Goal: Information Seeking & Learning: Learn about a topic

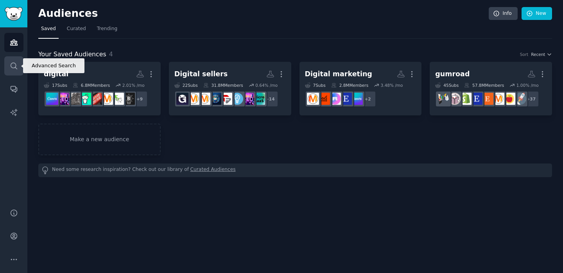
click at [9, 70] on link "Search" at bounding box center [13, 65] width 19 height 19
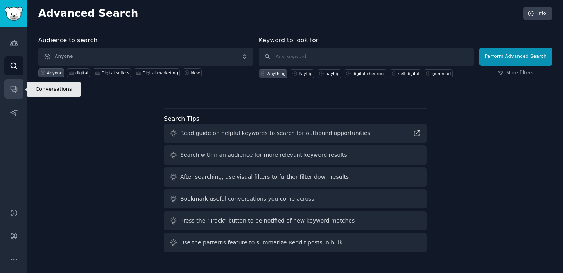
click at [16, 90] on icon "Sidebar" at bounding box center [14, 89] width 8 height 8
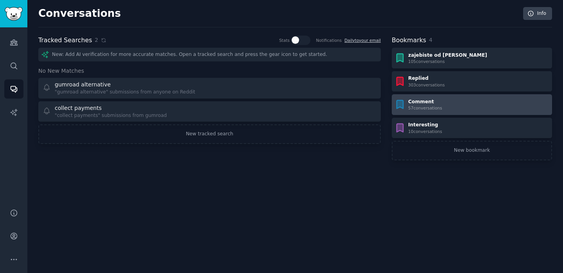
click at [405, 101] on div "Comment 57 conversation s" at bounding box center [471, 105] width 155 height 13
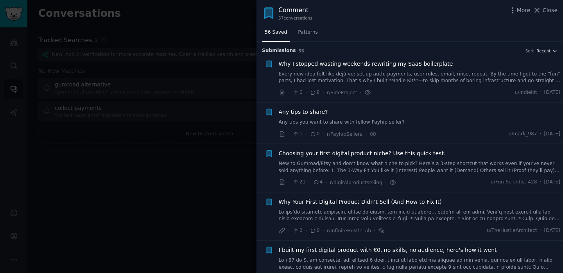
click at [330, 75] on link "Every new idea felt like déjà vu: set up auth, payments, user roles, email, rin…" at bounding box center [420, 78] width 282 height 14
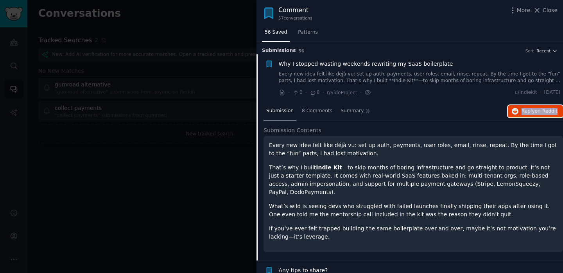
click at [269, 63] on icon "button" at bounding box center [269, 64] width 5 height 6
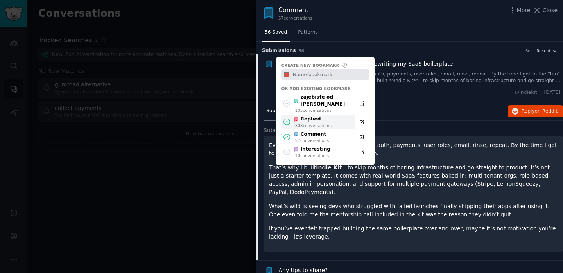
click at [285, 118] on icon at bounding box center [287, 122] width 8 height 8
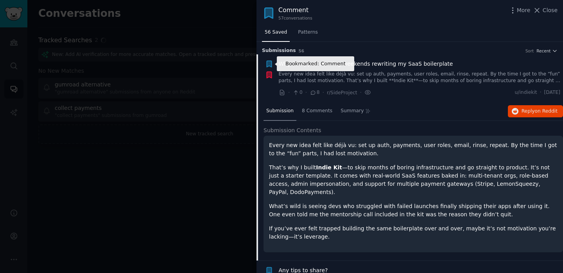
click at [269, 64] on icon "button" at bounding box center [269, 64] width 5 height 6
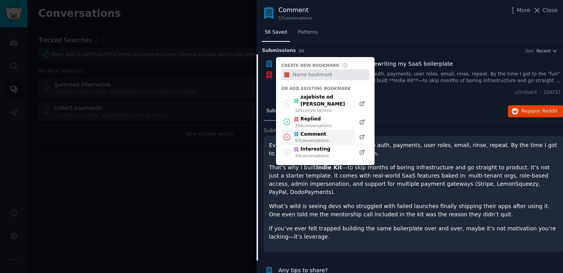
click at [286, 133] on icon at bounding box center [287, 137] width 8 height 8
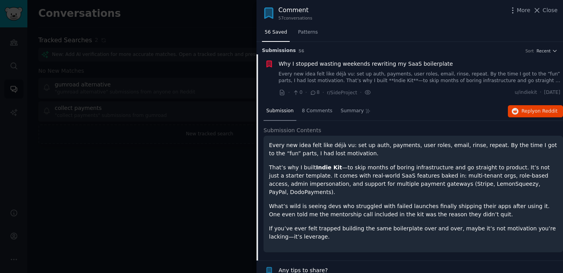
click at [422, 72] on link "Every new idea felt like déjà vu: set up auth, payments, user roles, email, rin…" at bounding box center [420, 78] width 282 height 14
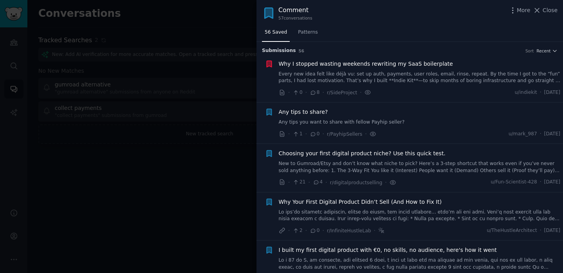
scroll to position [12, 0]
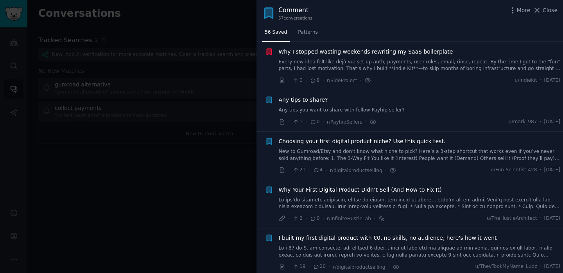
click at [352, 111] on link "Any tips you want to share with fellow Payhip seller?" at bounding box center [420, 110] width 282 height 7
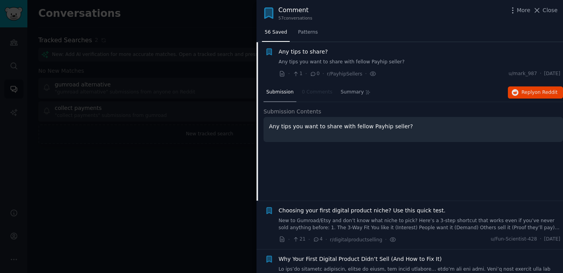
scroll to position [61, 0]
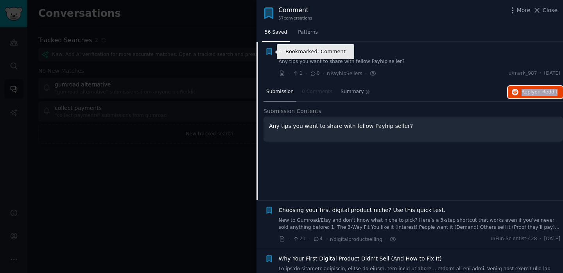
click at [267, 52] on icon "button" at bounding box center [269, 51] width 5 height 6
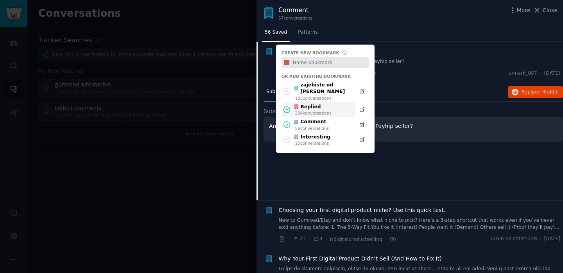
click at [287, 106] on icon at bounding box center [287, 110] width 8 height 8
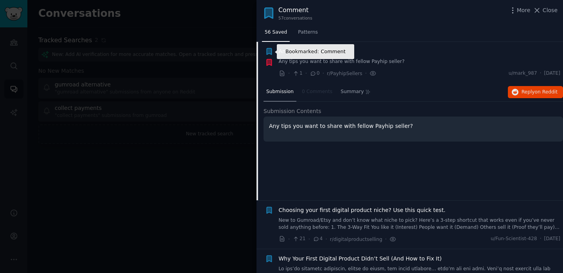
click at [267, 50] on icon "button" at bounding box center [269, 51] width 5 height 6
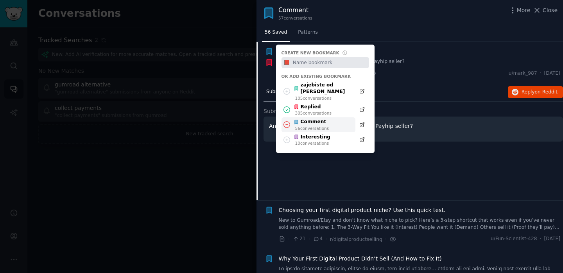
click at [287, 120] on icon at bounding box center [287, 124] width 8 height 8
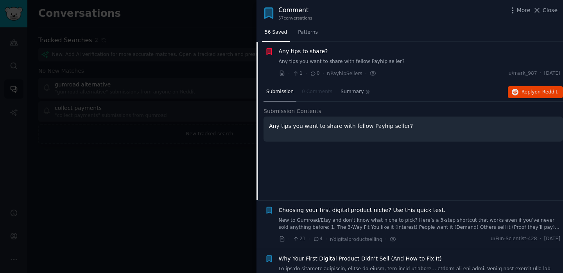
click at [373, 57] on div "Any tips to share? Any tips you want to share with fellow Payhip seller?" at bounding box center [420, 56] width 282 height 18
click at [348, 59] on link "Any tips you want to share with fellow Payhip seller?" at bounding box center [420, 61] width 282 height 7
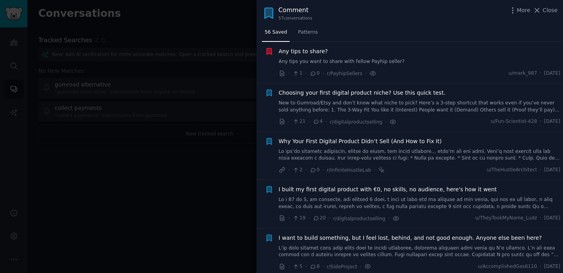
click at [357, 106] on link "New to Gumroad/Etsy and don’t know what niche to pick? Here’s a 3-step shortcut…" at bounding box center [420, 107] width 282 height 14
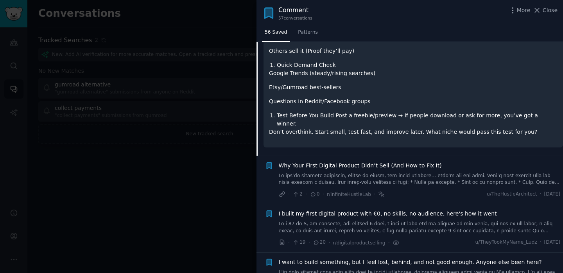
scroll to position [247, 0]
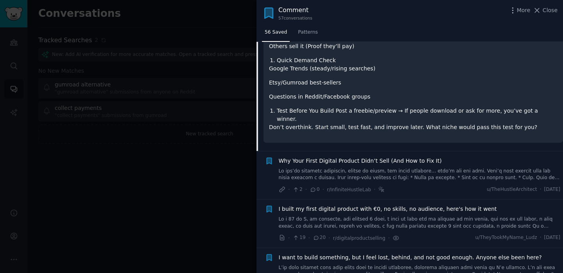
click at [351, 168] on link at bounding box center [420, 175] width 282 height 14
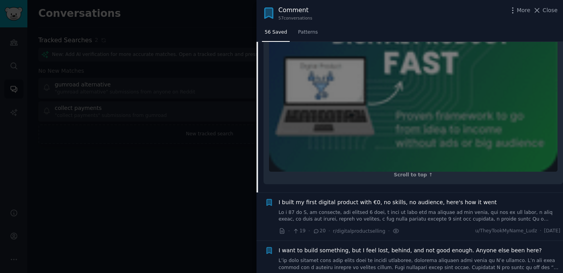
scroll to position [538, 0]
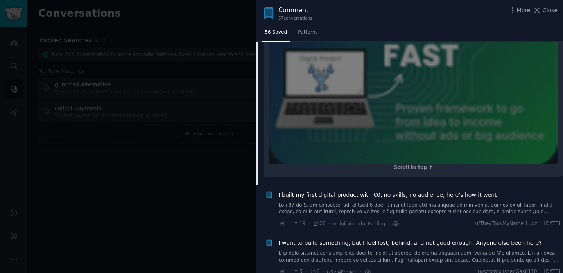
click at [341, 206] on link at bounding box center [420, 209] width 282 height 14
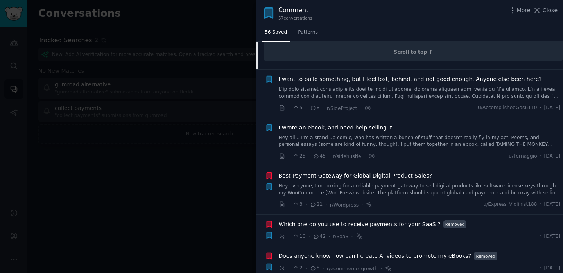
scroll to position [520, 0]
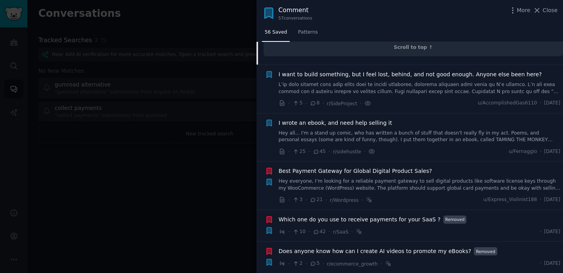
click at [350, 130] on link "Hey all... I'm a stand up comic, who has written a bunch of stuff that doesn't …" at bounding box center [420, 137] width 282 height 14
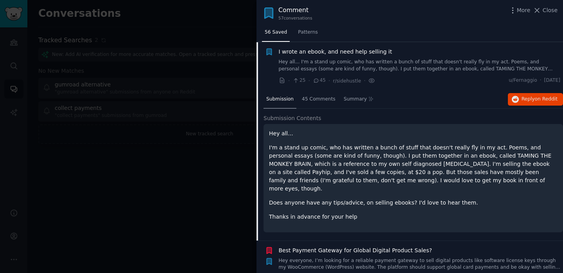
scroll to position [295, 0]
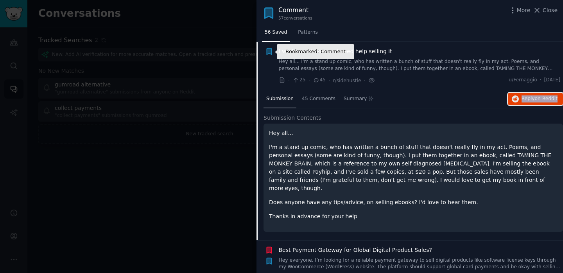
click at [271, 49] on icon "button" at bounding box center [269, 51] width 5 height 6
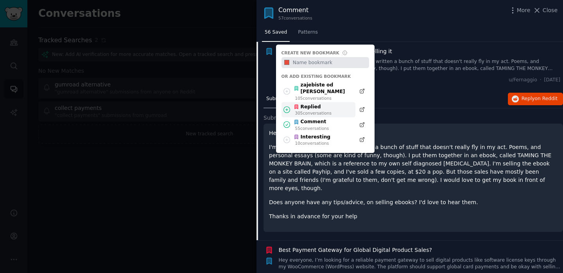
click at [289, 106] on icon at bounding box center [287, 110] width 8 height 8
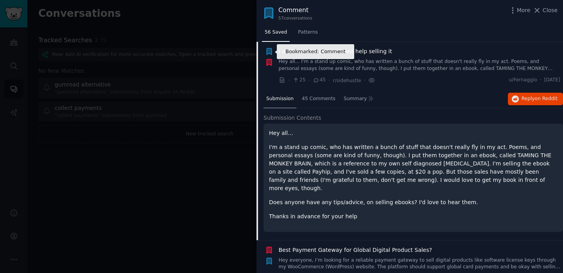
click at [271, 53] on icon "button" at bounding box center [269, 51] width 5 height 6
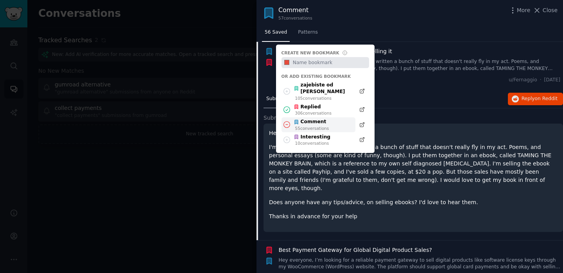
click at [286, 120] on icon at bounding box center [287, 124] width 8 height 8
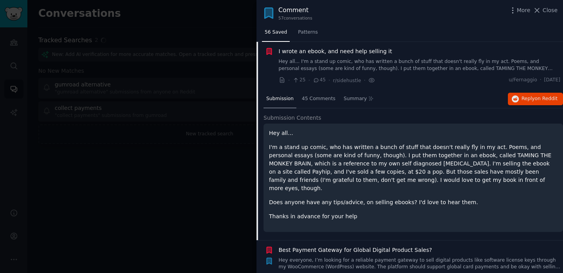
click at [348, 63] on link "Hey all... I'm a stand up comic, who has written a bunch of stuff that doesn't …" at bounding box center [420, 65] width 282 height 14
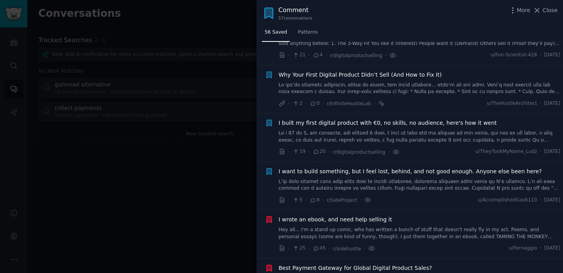
scroll to position [124, 0]
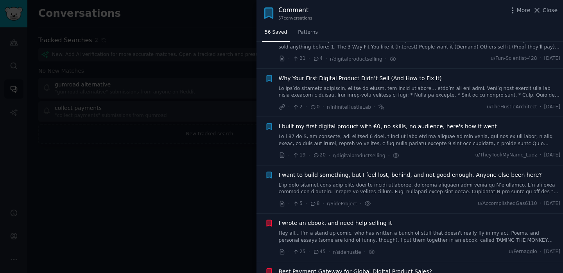
click at [318, 191] on link at bounding box center [420, 189] width 282 height 14
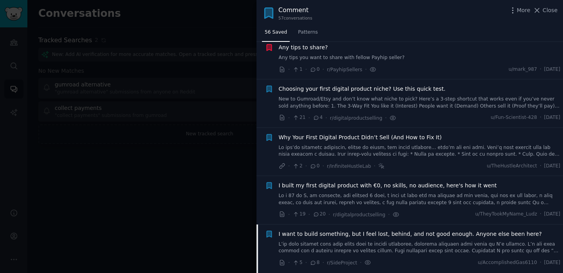
scroll to position [59, 0]
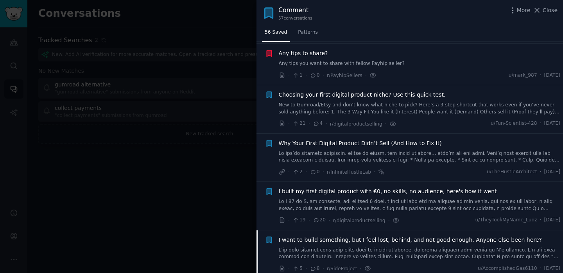
click at [330, 102] on link "New to Gumroad/Etsy and don’t know what niche to pick? Here’s a 3-step shortcut…" at bounding box center [420, 109] width 282 height 14
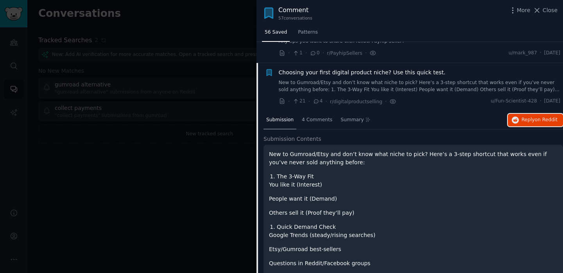
scroll to position [38, 0]
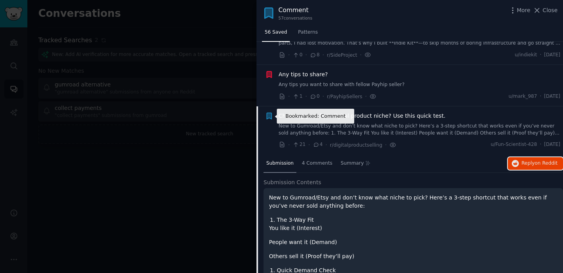
click at [268, 115] on icon "button" at bounding box center [269, 116] width 5 height 6
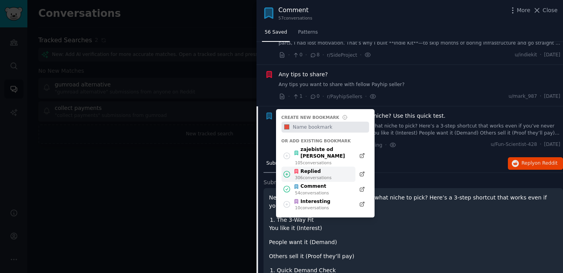
click at [289, 171] on icon at bounding box center [287, 174] width 6 height 6
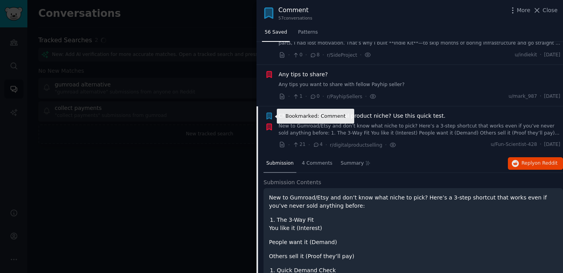
click at [268, 114] on icon "button" at bounding box center [269, 116] width 5 height 6
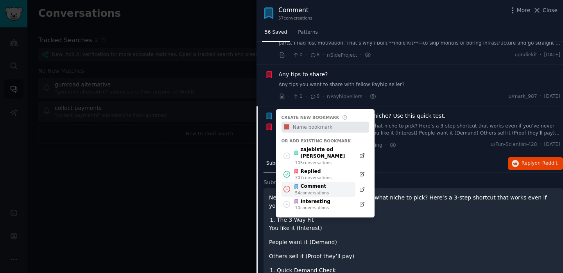
click at [287, 186] on icon at bounding box center [287, 189] width 8 height 8
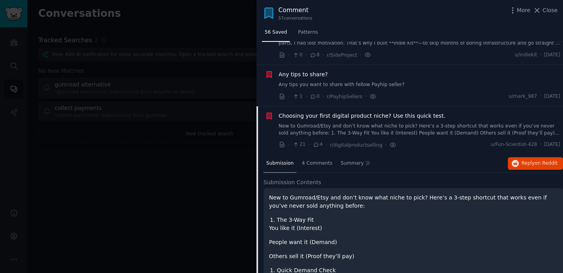
click at [403, 131] on link "New to Gumroad/Etsy and don’t know what niche to pick? Here’s a 3-step shortcut…" at bounding box center [420, 130] width 282 height 14
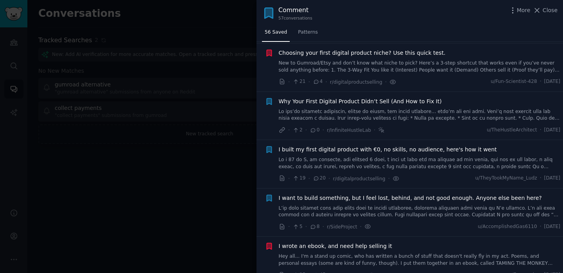
scroll to position [102, 0]
